Goal: Task Accomplishment & Management: Manage account settings

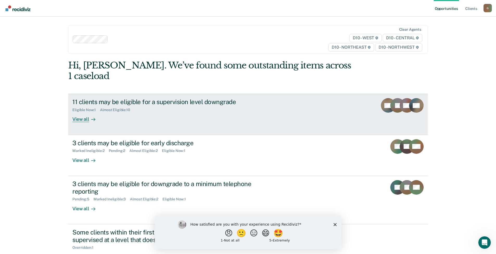
click at [206, 103] on div "11 clients may be eligible for a supervision level downgrade Eligible Now : 1 A…" at bounding box center [169, 110] width 195 height 24
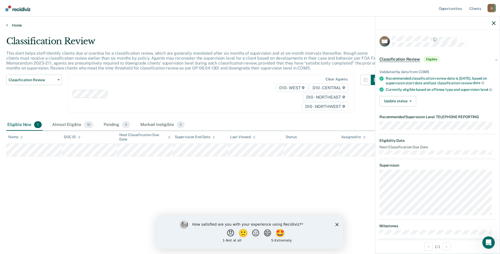
click at [9, 26] on link "Home" at bounding box center [250, 25] width 488 height 5
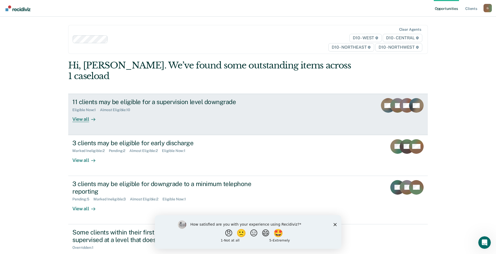
click at [121, 108] on div "11 clients may be eligible for a supervision level downgrade Eligible Now : 1 A…" at bounding box center [169, 110] width 195 height 24
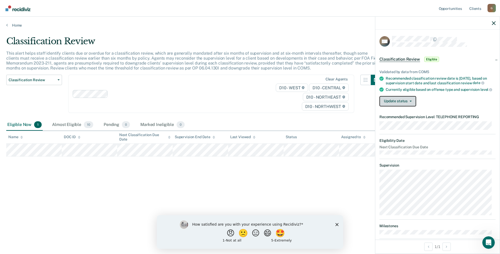
click at [409, 102] on span "button" at bounding box center [410, 101] width 4 height 1
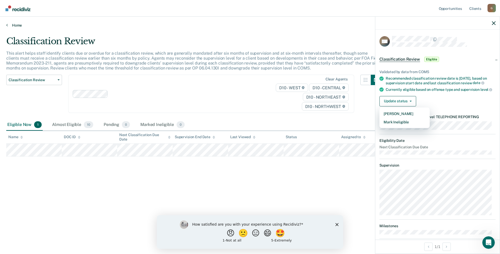
click at [18, 27] on link "Home" at bounding box center [250, 25] width 488 height 5
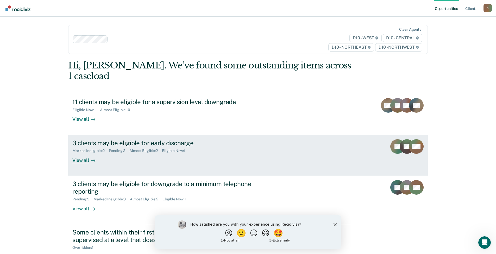
click at [217, 146] on div "3 clients may be eligible for early discharge Marked Ineligible : 2 Pending : 2…" at bounding box center [169, 151] width 195 height 24
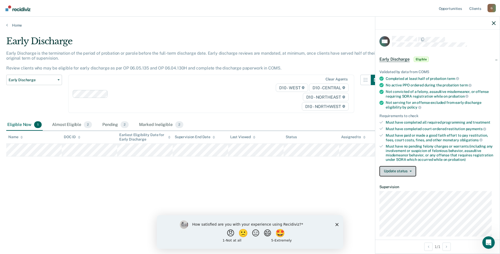
click at [397, 170] on button "Update status" at bounding box center [398, 171] width 37 height 10
click at [404, 185] on button "[PERSON_NAME]" at bounding box center [405, 184] width 50 height 8
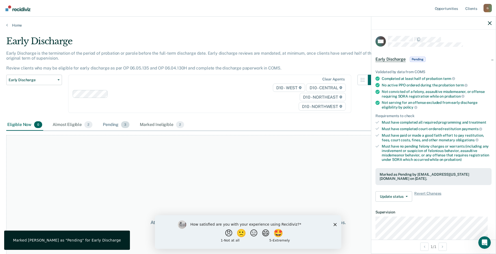
click at [109, 128] on div "Pending 3" at bounding box center [116, 124] width 29 height 11
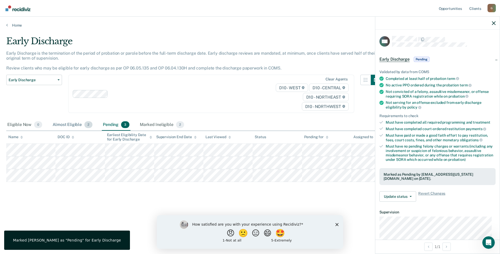
click at [70, 124] on div "Almost Eligible 2" at bounding box center [73, 124] width 42 height 11
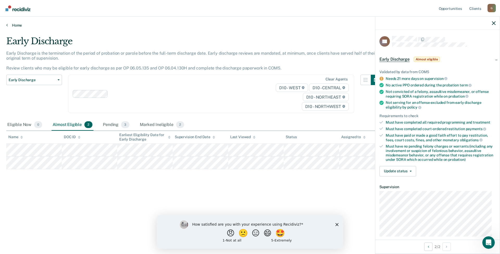
click at [13, 24] on link "Home" at bounding box center [250, 25] width 488 height 5
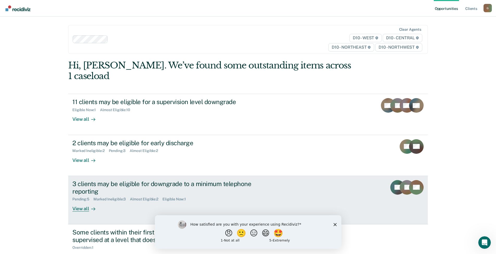
click at [163, 180] on div "3 clients may be eligible for downgrade to a minimum telephone reporting" at bounding box center [163, 187] width 183 height 15
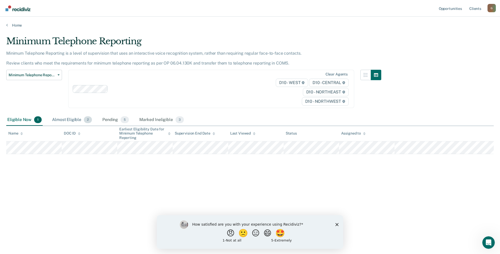
click at [65, 119] on div "Almost Eligible 2" at bounding box center [72, 119] width 42 height 11
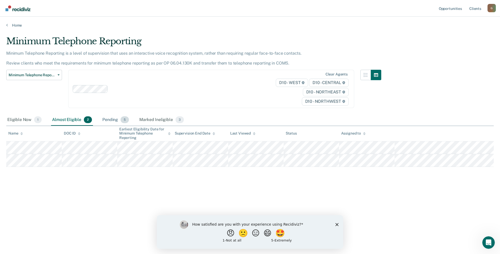
click at [110, 121] on div "Pending 5" at bounding box center [115, 119] width 29 height 11
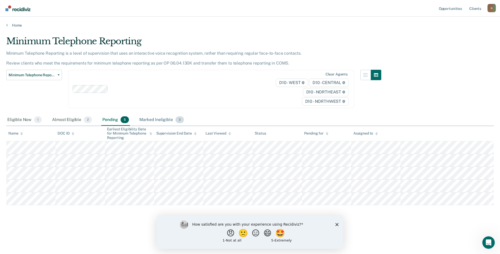
click at [158, 121] on div "Marked Ineligible 3" at bounding box center [161, 119] width 47 height 11
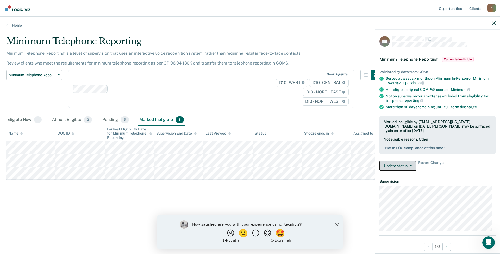
click at [397, 164] on button "Update status" at bounding box center [398, 166] width 37 height 10
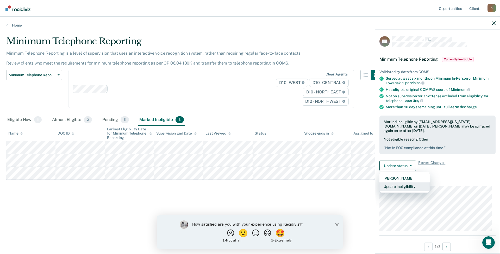
click at [396, 186] on button "Update Ineligibility" at bounding box center [405, 187] width 50 height 8
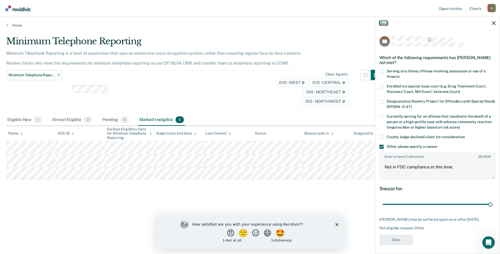
click at [385, 21] on button "Back" at bounding box center [384, 23] width 8 height 4
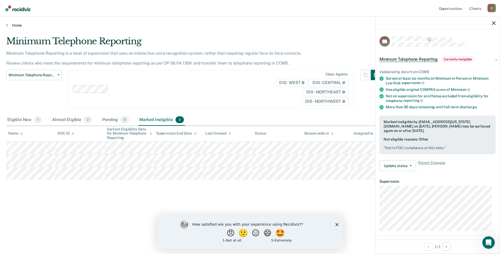
click at [13, 26] on link "Home" at bounding box center [250, 25] width 488 height 5
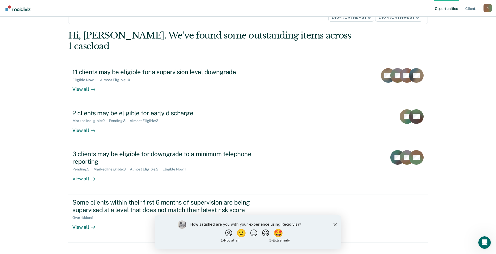
scroll to position [31, 0]
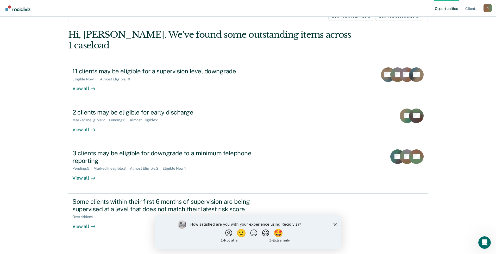
click at [336, 226] on icon "Close survey" at bounding box center [335, 224] width 3 height 3
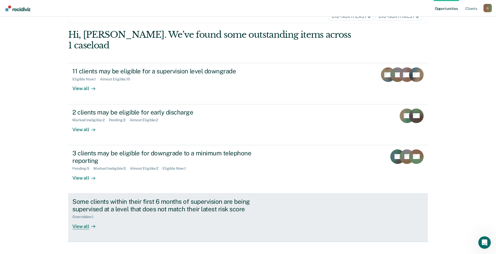
click at [229, 199] on div "Some clients within their first 6 months of supervision are being supervised at…" at bounding box center [163, 205] width 183 height 15
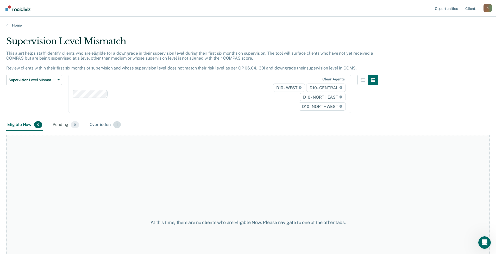
click at [101, 124] on div "Overridden 1" at bounding box center [106, 124] width 34 height 11
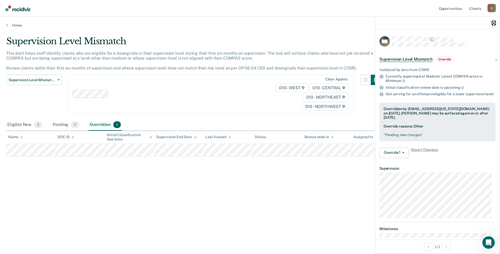
click at [493, 24] on icon "button" at bounding box center [494, 23] width 4 height 4
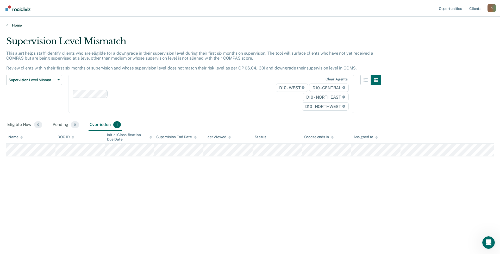
click at [16, 27] on link "Home" at bounding box center [250, 25] width 488 height 5
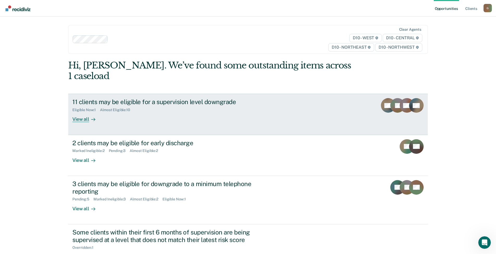
click at [150, 102] on div "11 clients may be eligible for a supervision level downgrade Eligible Now : 1 A…" at bounding box center [169, 110] width 195 height 24
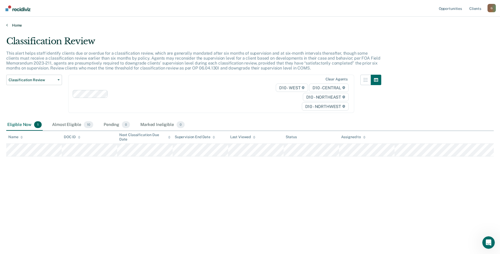
click at [16, 24] on link "Home" at bounding box center [250, 25] width 488 height 5
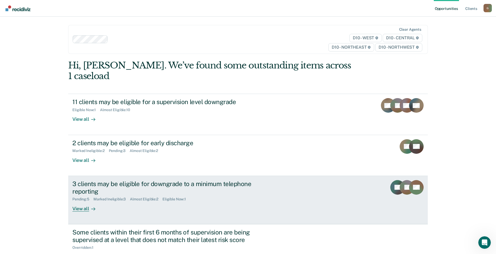
click at [217, 195] on div "Pending : 5 Marked Ineligible : 3 Almost Eligible : 2 Eligible Now : 1" at bounding box center [163, 198] width 183 height 7
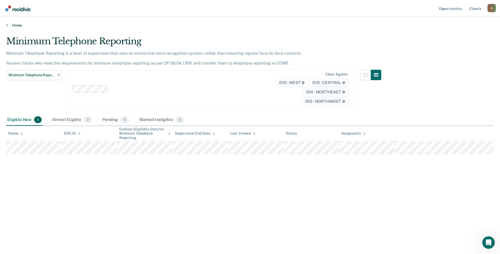
click at [22, 27] on link "Home" at bounding box center [250, 25] width 488 height 5
